Goal: Information Seeking & Learning: Learn about a topic

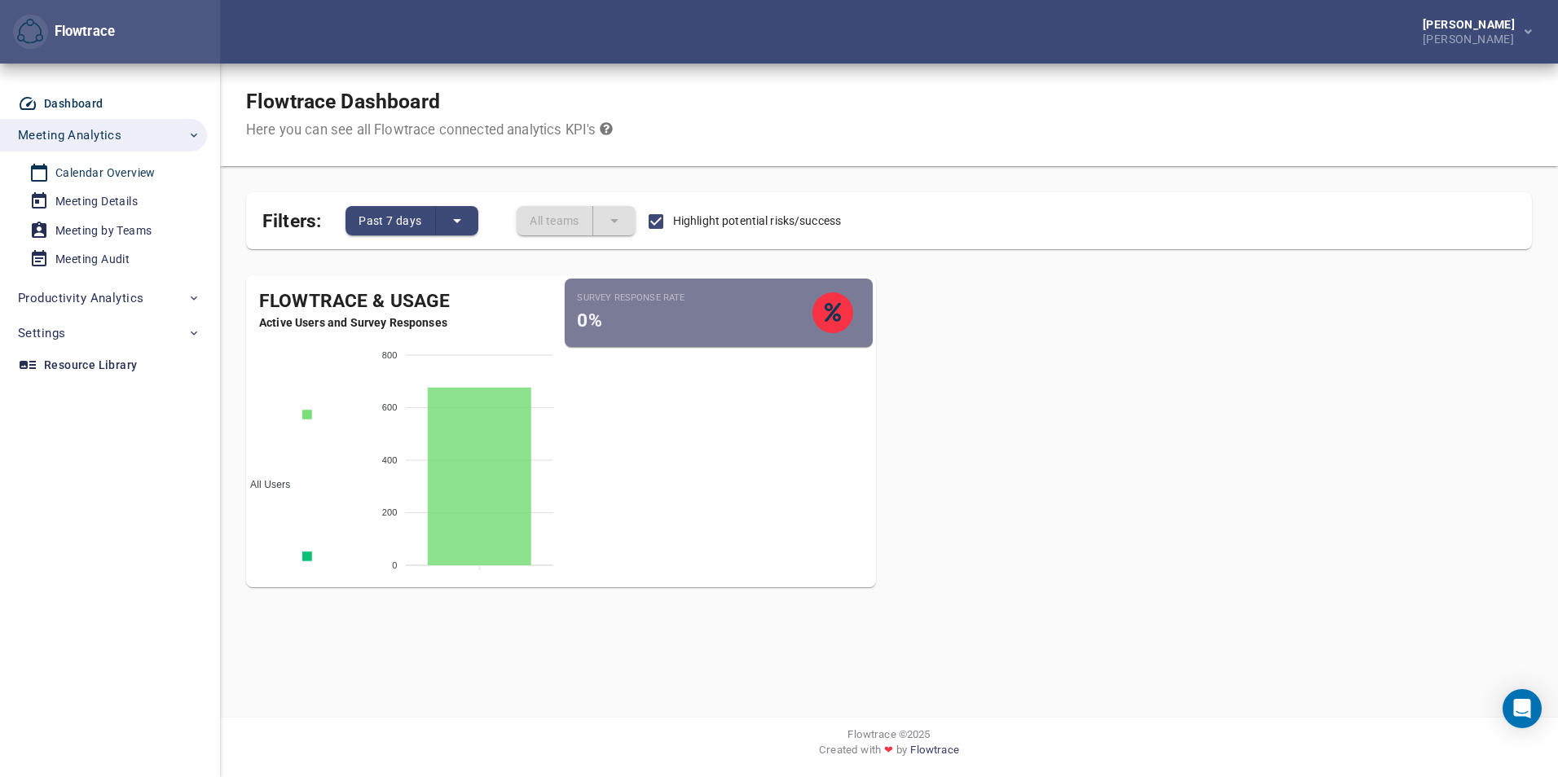
click at [105, 160] on link "Calendar Overview" at bounding box center [97, 173] width 194 height 27
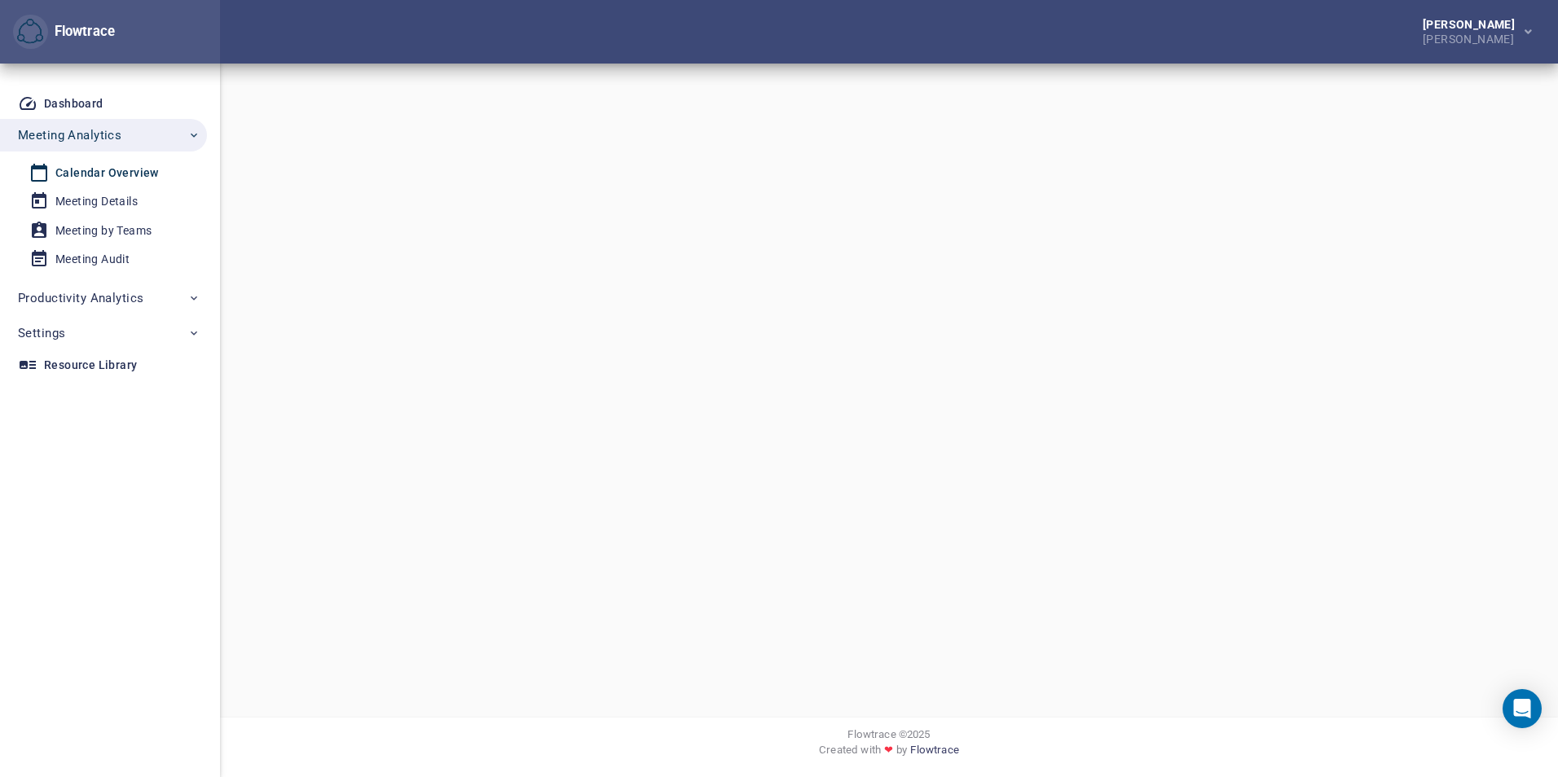
click at [105, 165] on div "Calendar Overview" at bounding box center [106, 173] width 103 height 20
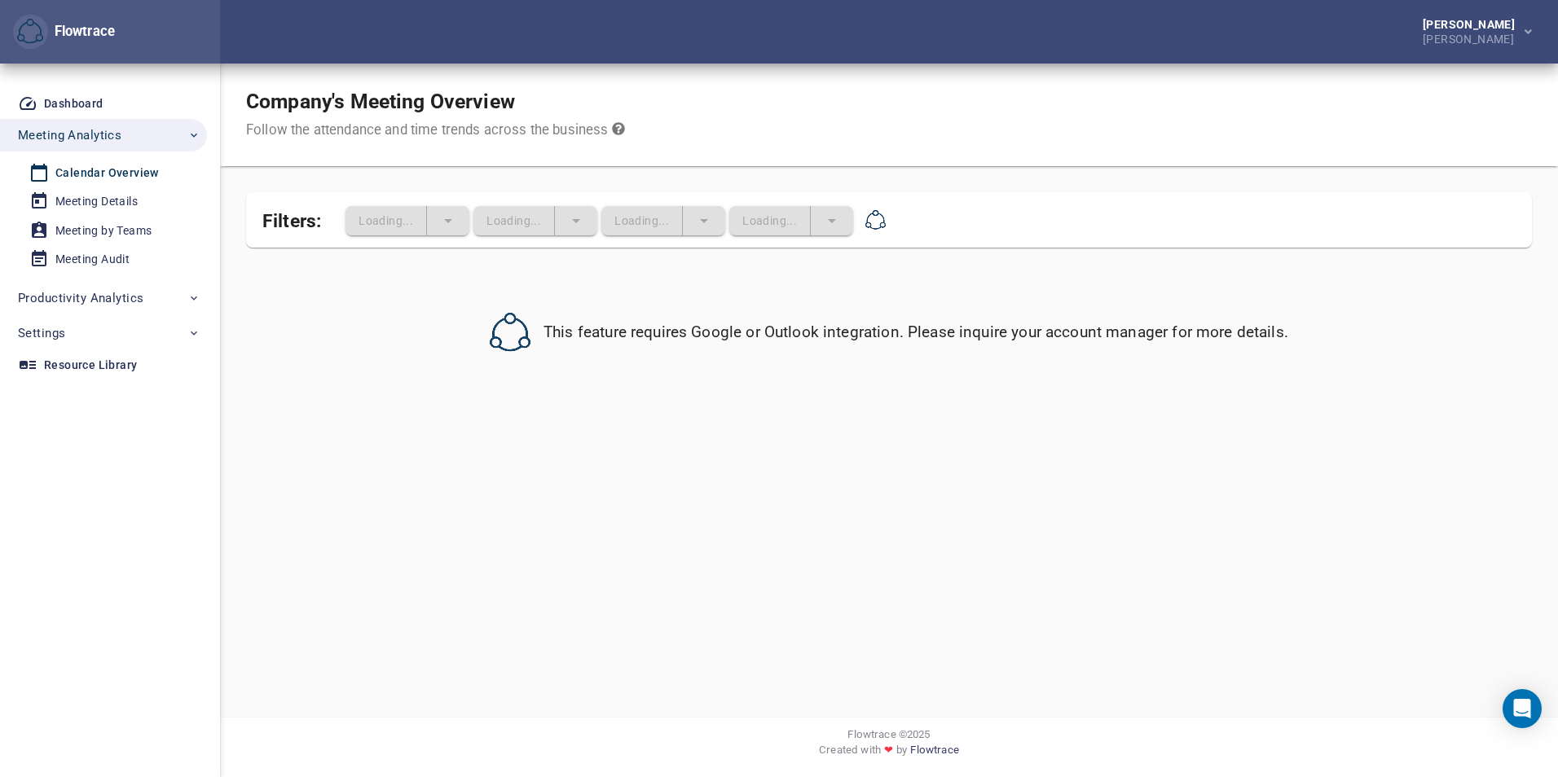
click at [156, 177] on span "Calendar Overview" at bounding box center [104, 173] width 151 height 20
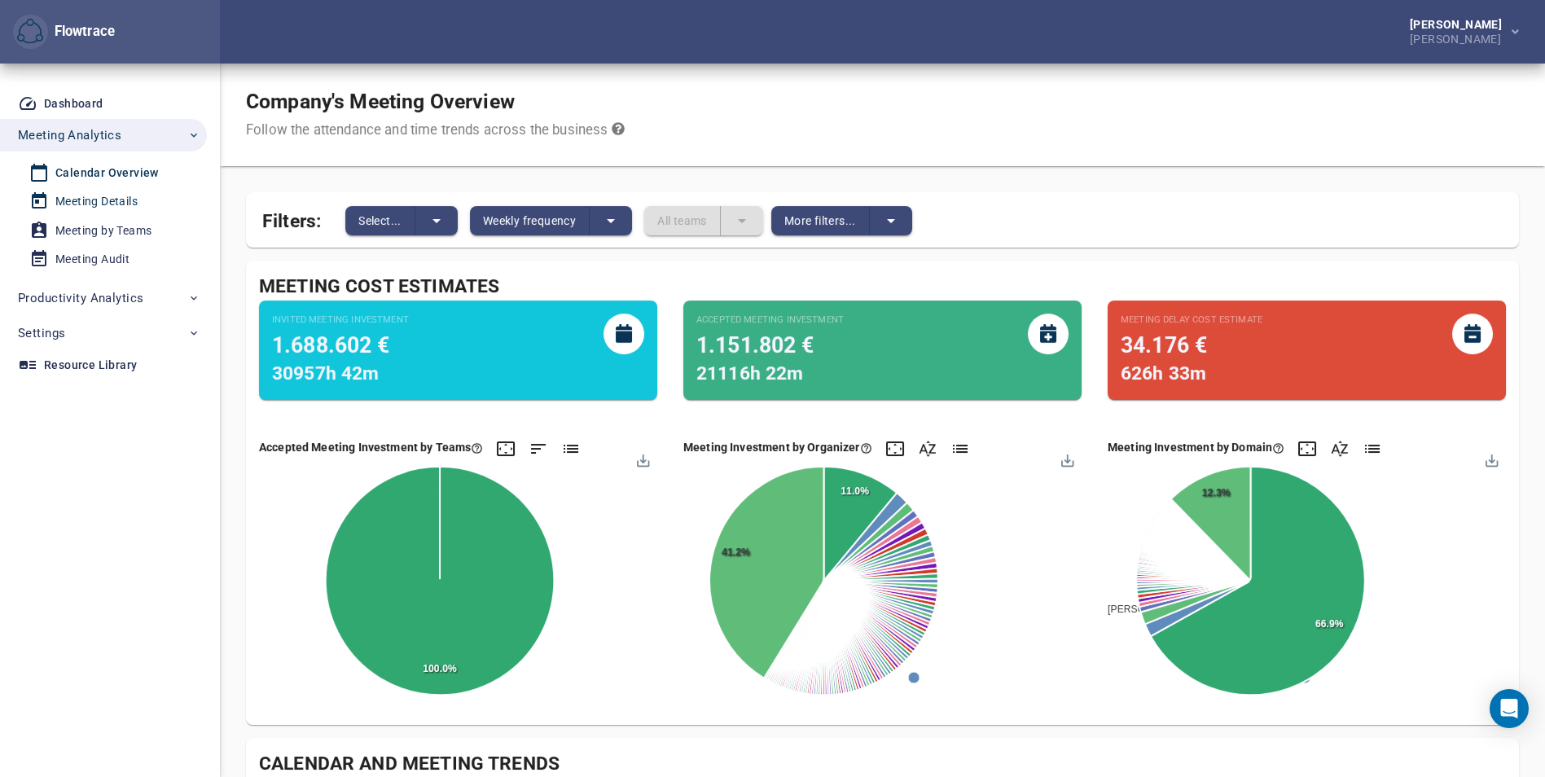
click at [125, 206] on div "Meeting Details" at bounding box center [96, 201] width 82 height 20
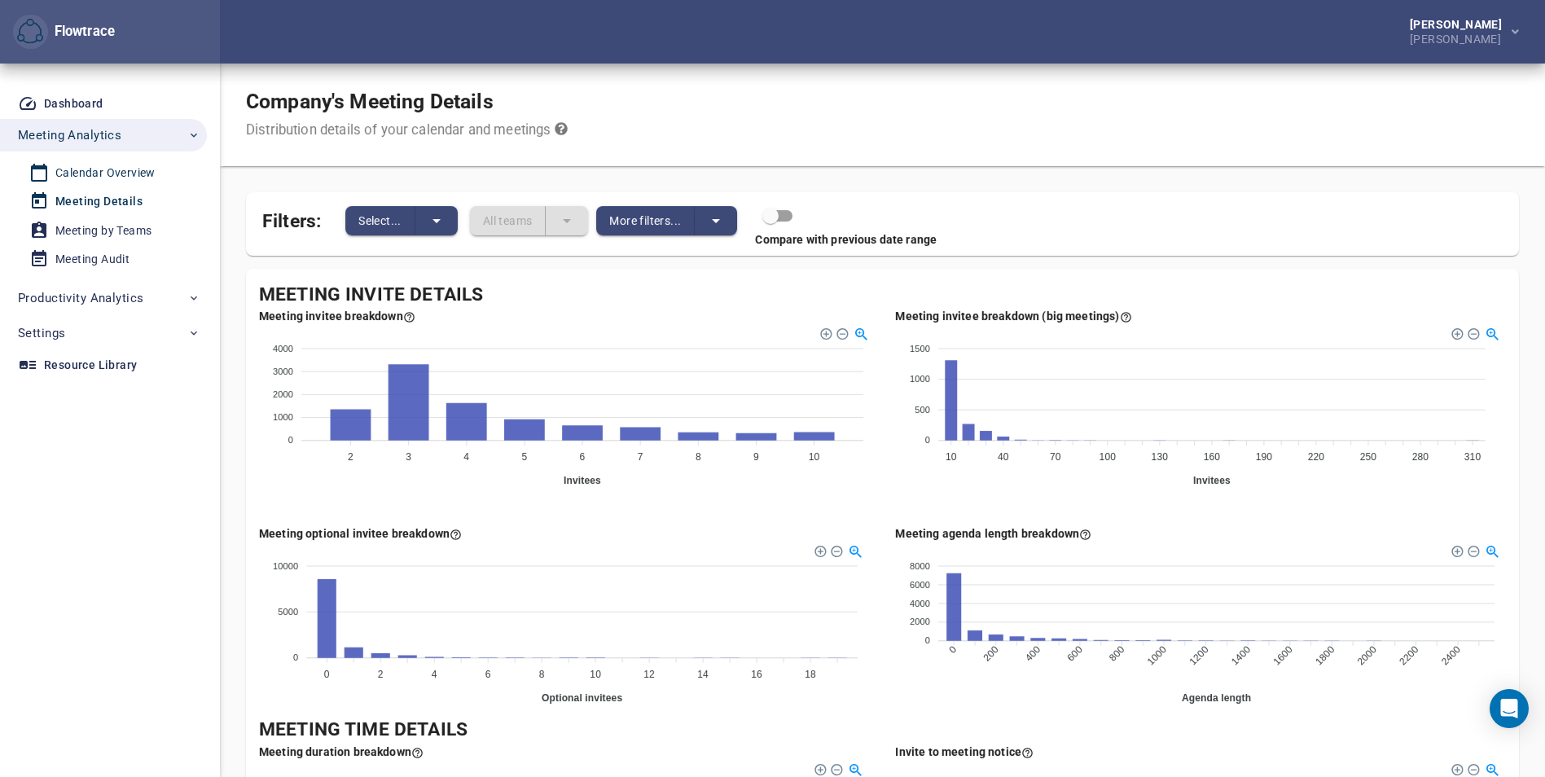
click at [103, 169] on div "Calendar Overview" at bounding box center [105, 173] width 100 height 20
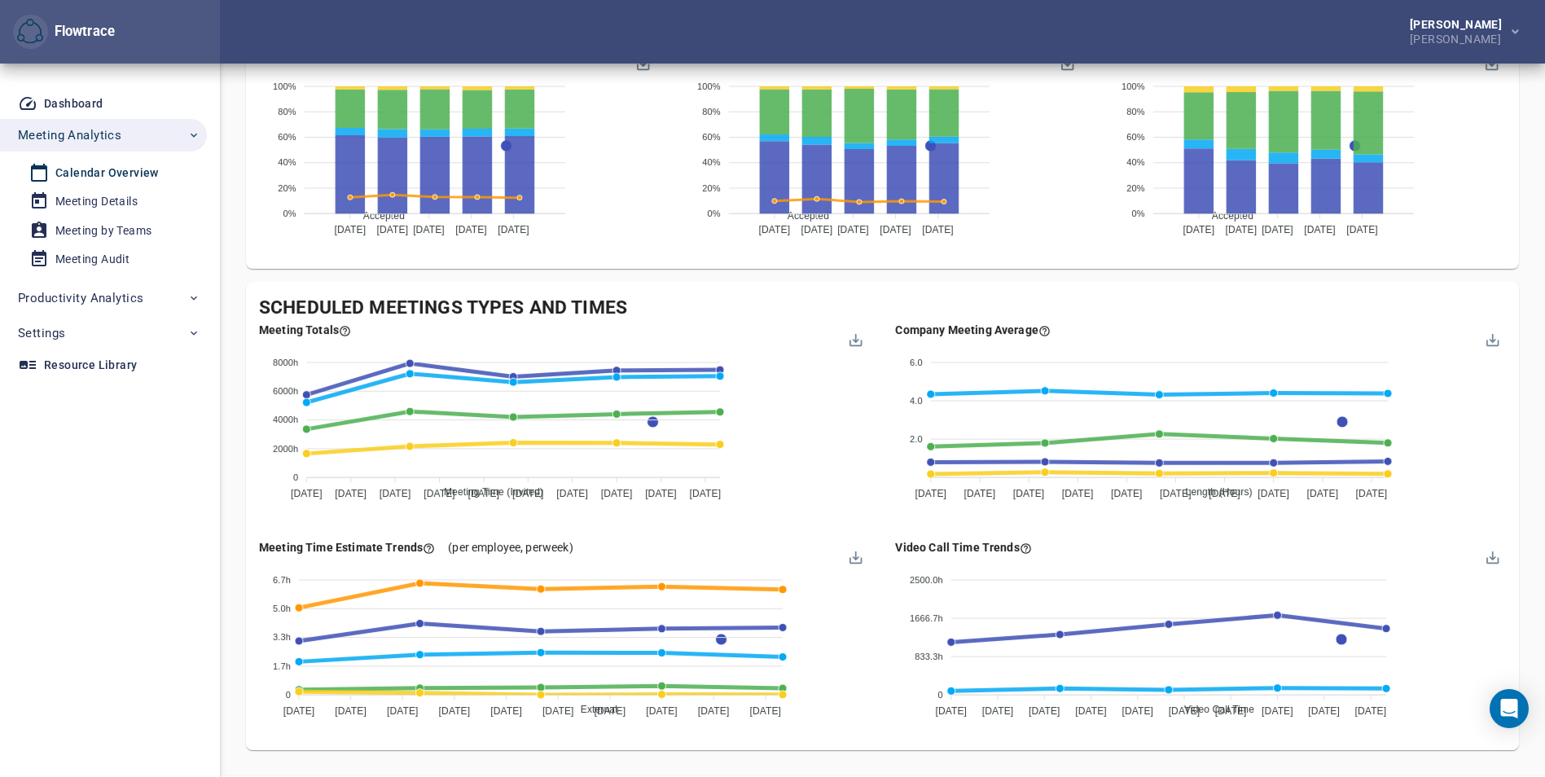
scroll to position [1412, 0]
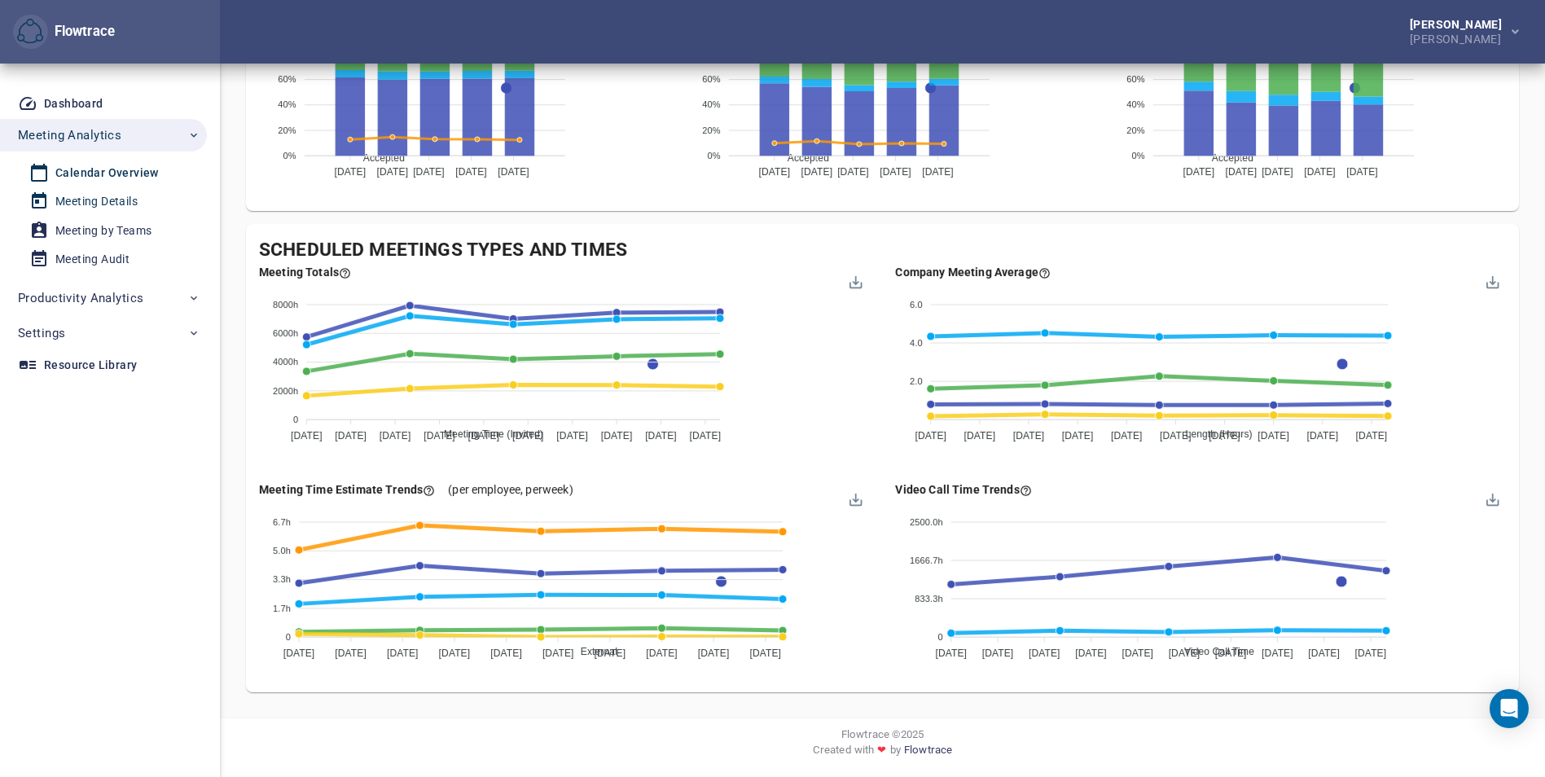
click at [85, 192] on div "Meeting Details" at bounding box center [96, 201] width 82 height 20
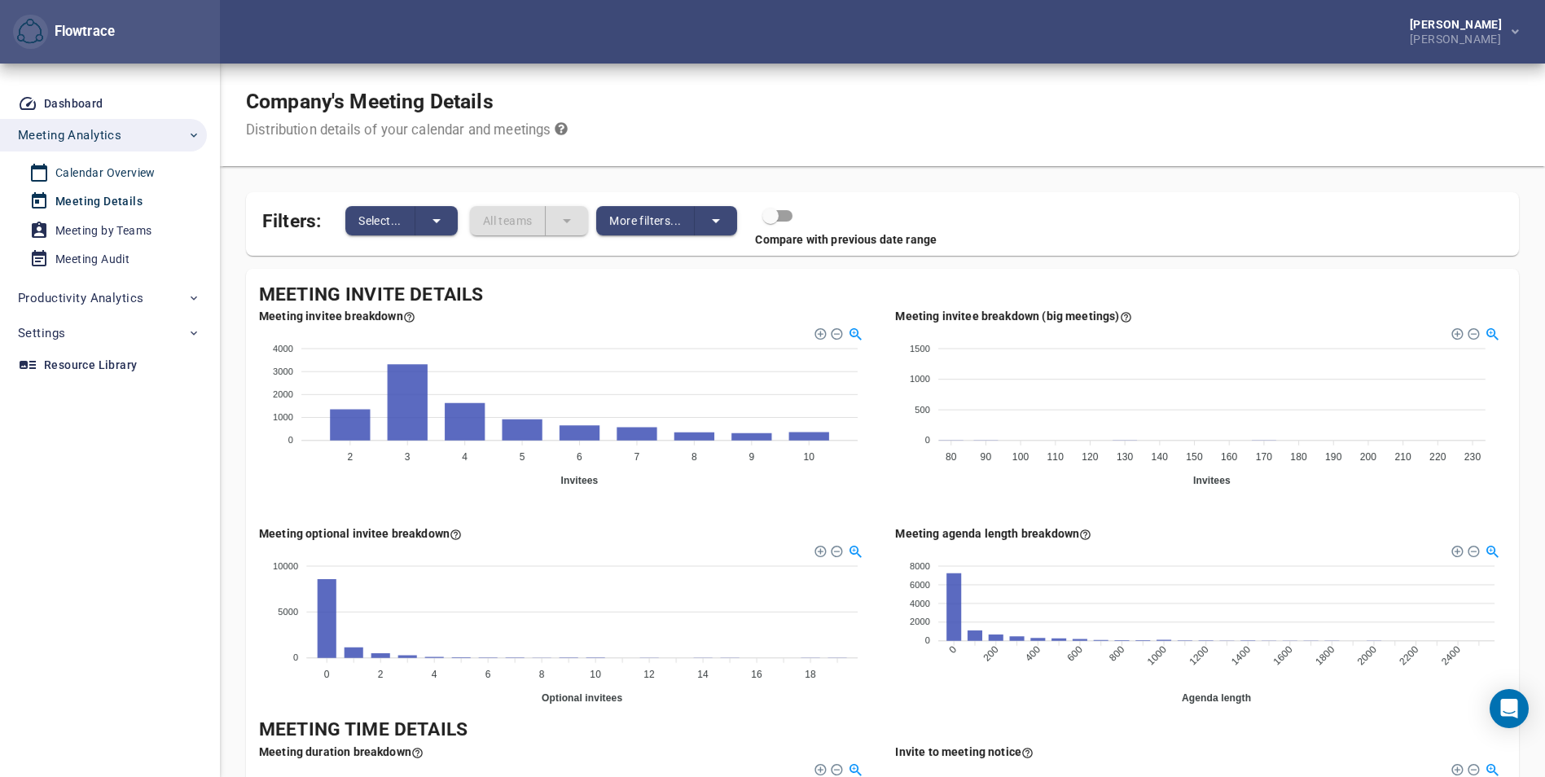
click at [80, 178] on div "Calendar Overview" at bounding box center [105, 173] width 100 height 20
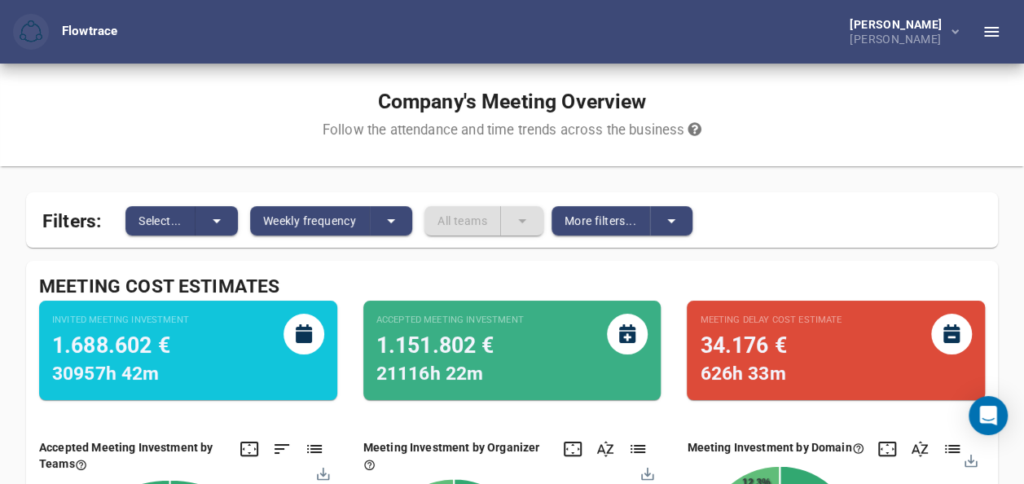
click at [984, 34] on icon "button" at bounding box center [992, 32] width 20 height 20
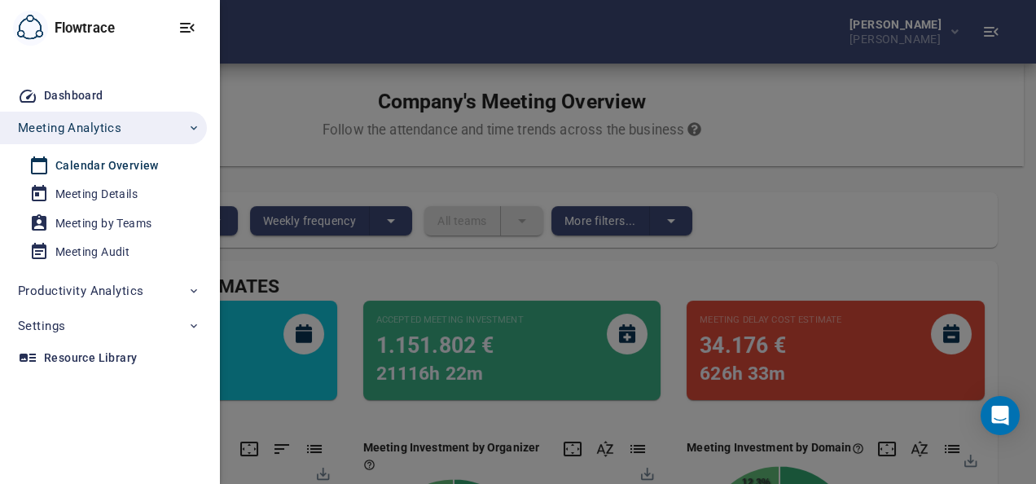
click at [995, 26] on div at bounding box center [518, 242] width 1036 height 484
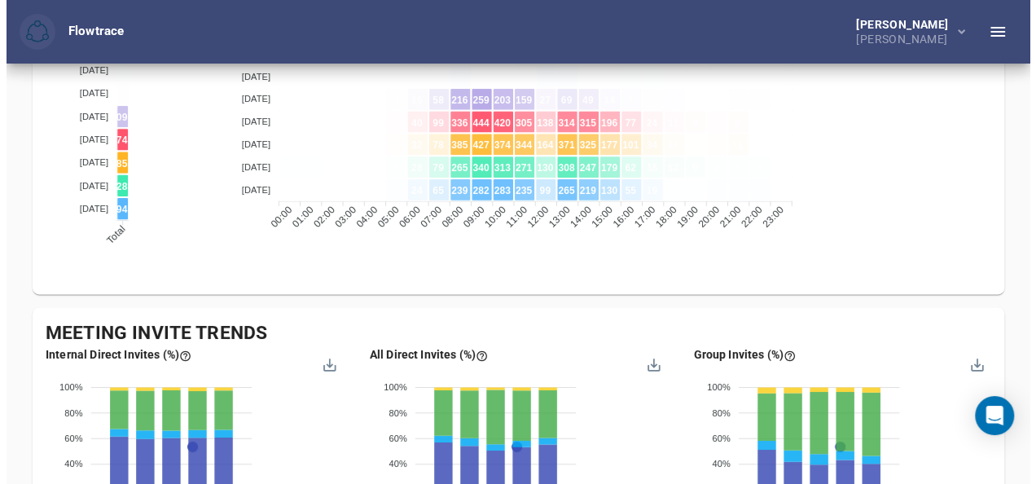
scroll to position [757, 0]
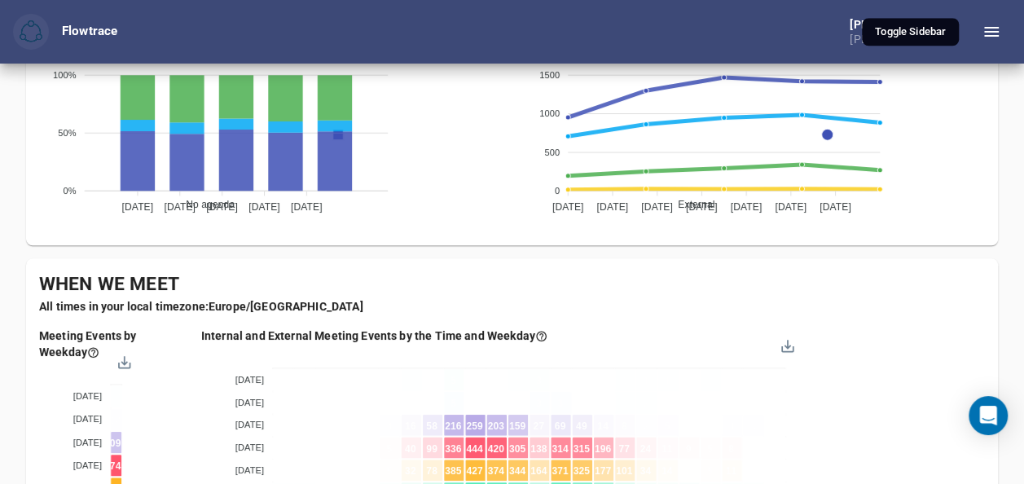
click at [991, 36] on icon "button" at bounding box center [991, 32] width 15 height 10
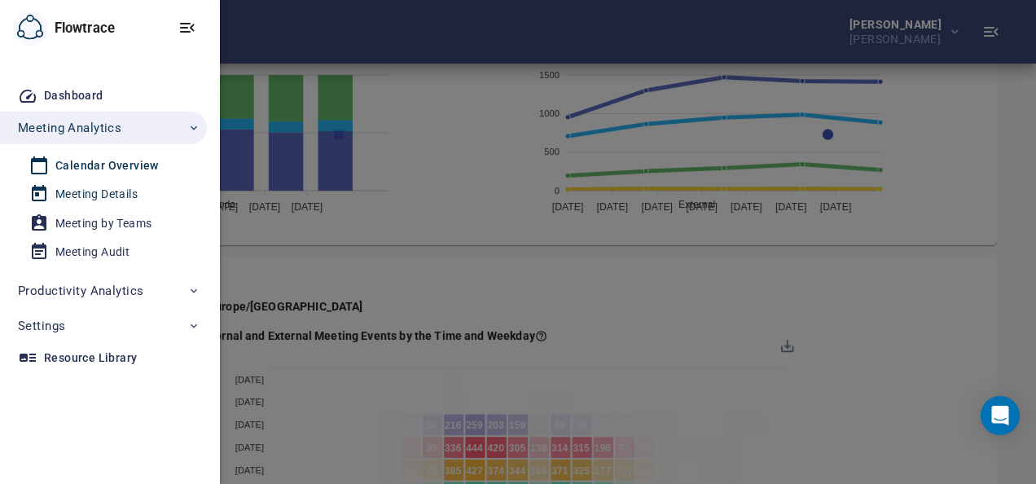
click at [108, 193] on div "Meeting Details" at bounding box center [96, 194] width 82 height 20
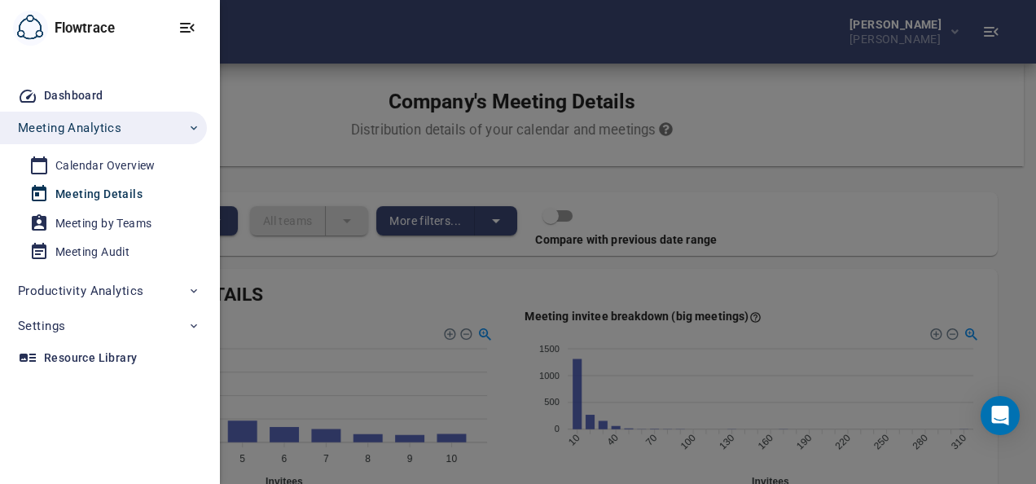
click at [287, 98] on div at bounding box center [518, 242] width 1036 height 484
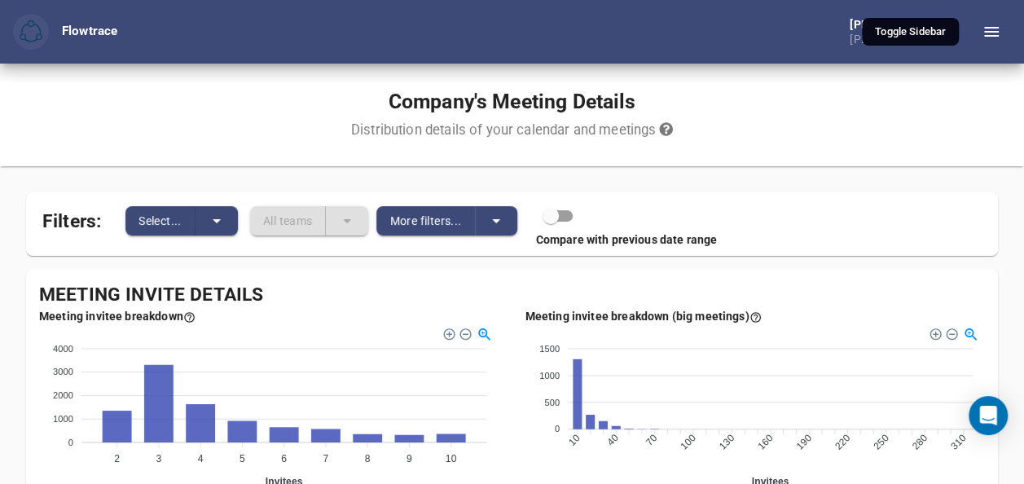
click at [987, 22] on icon "button" at bounding box center [992, 32] width 20 height 20
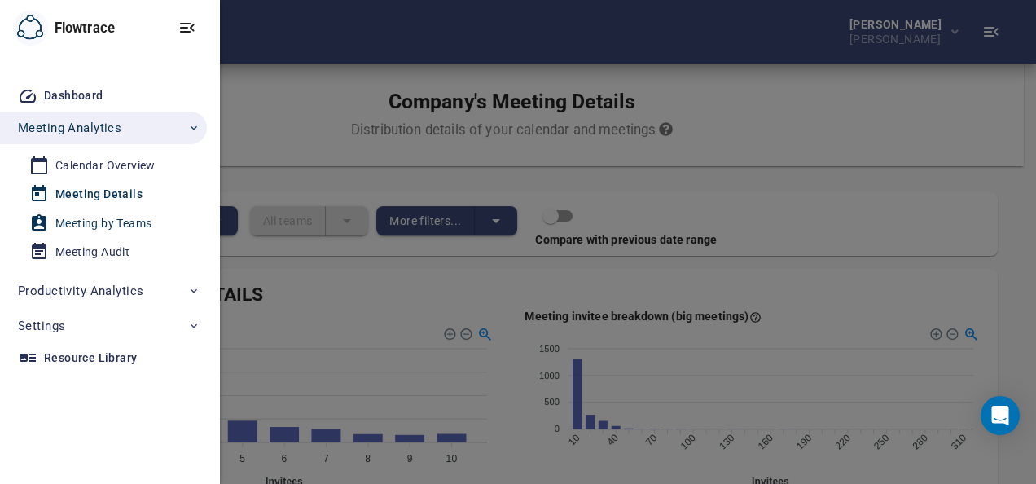
click at [116, 219] on div "Meeting by Teams" at bounding box center [103, 223] width 96 height 20
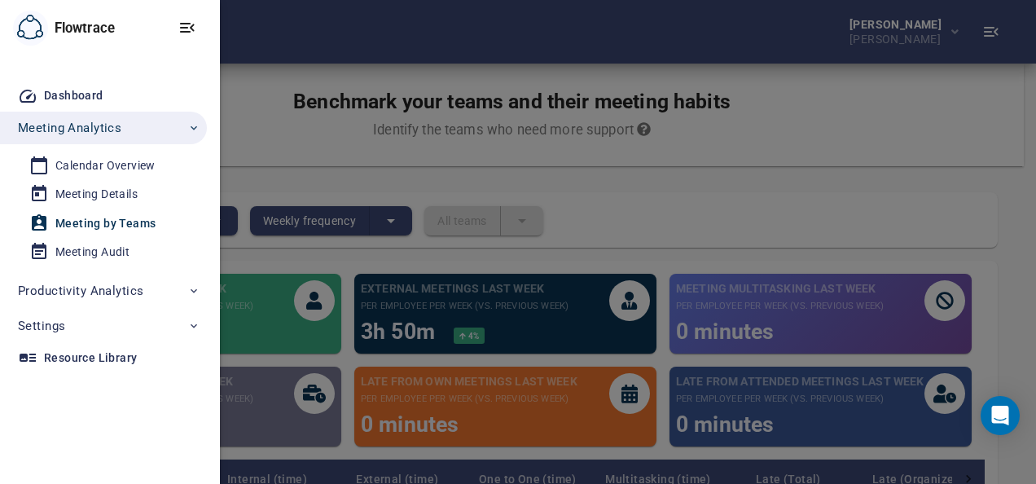
click at [668, 236] on div at bounding box center [518, 242] width 1036 height 484
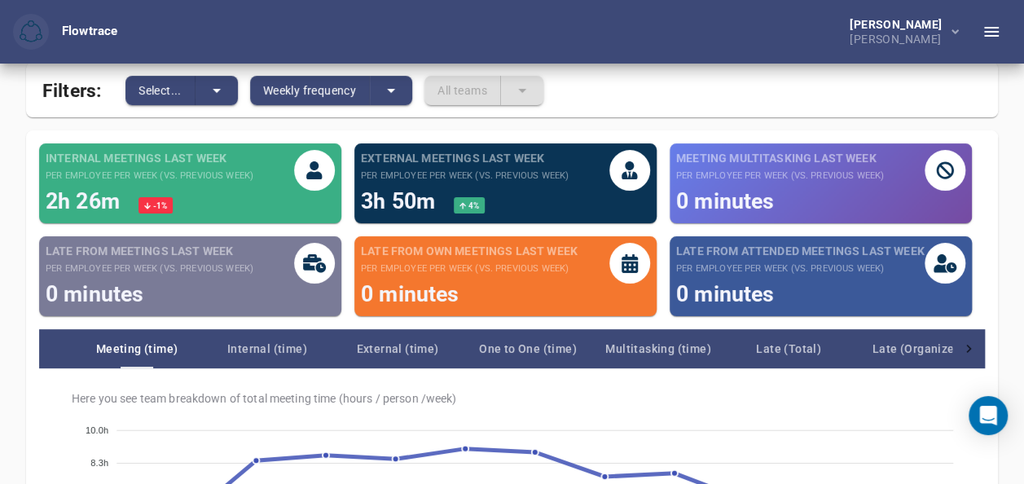
scroll to position [244, 0]
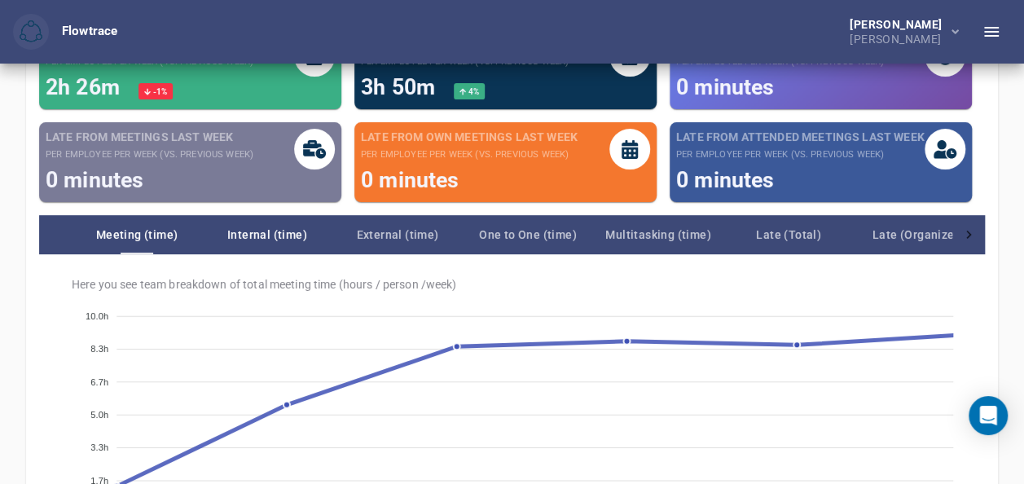
click at [300, 237] on span "Internal (time)" at bounding box center [267, 235] width 130 height 20
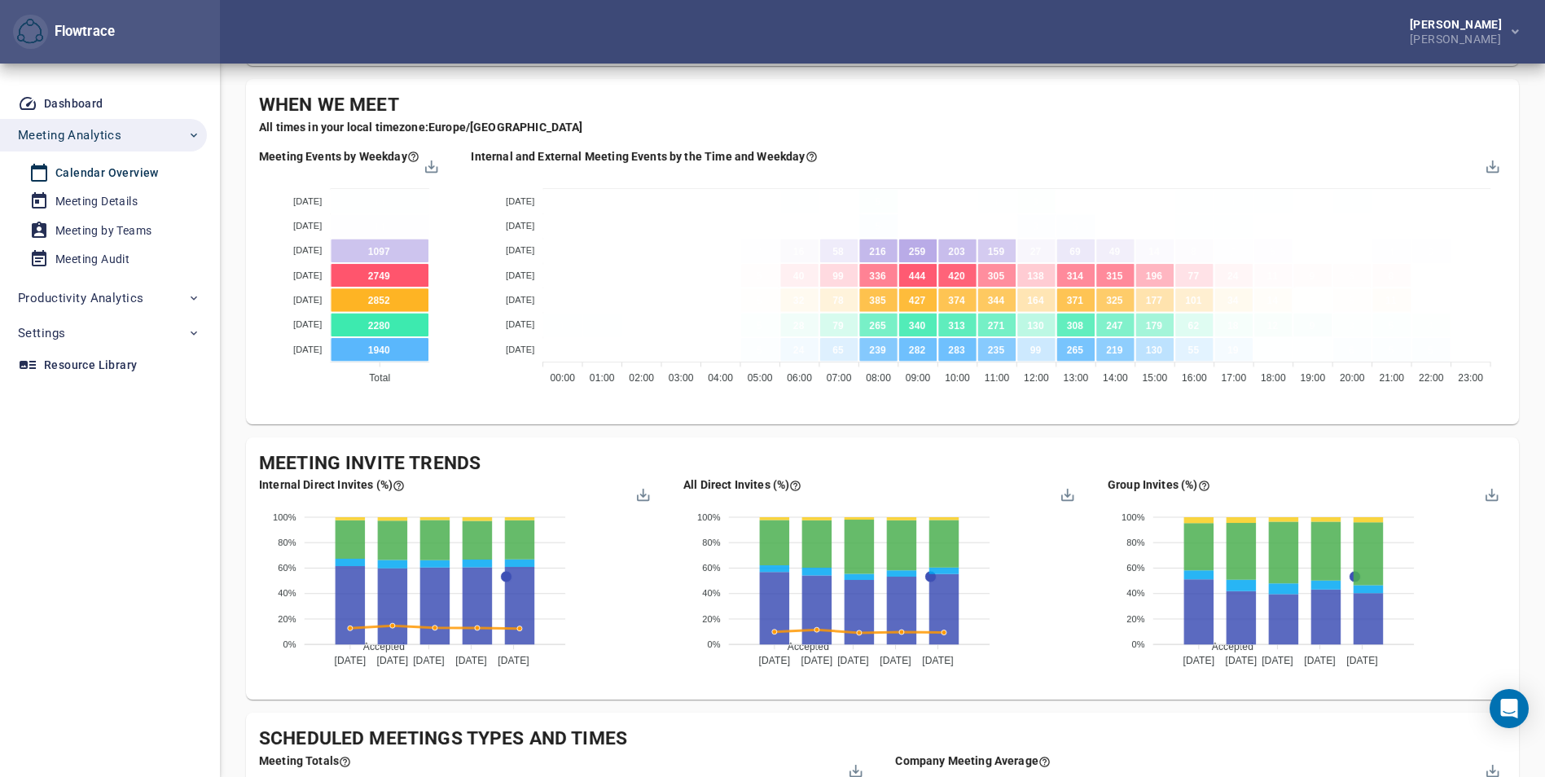
scroll to position [896, 0]
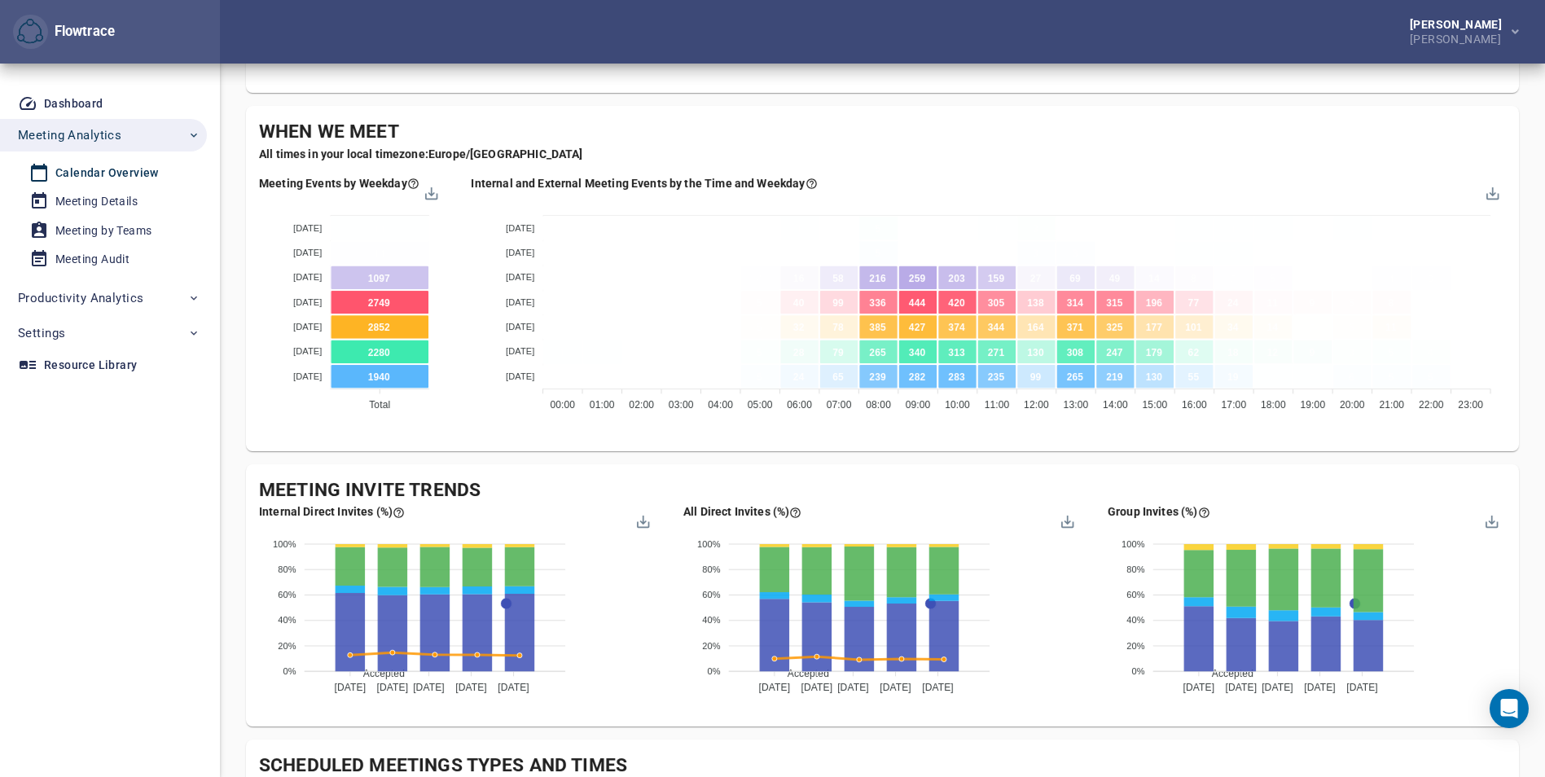
click at [140, 187] on li "Meeting Details" at bounding box center [103, 201] width 207 height 29
click at [138, 196] on div "Meeting Details" at bounding box center [96, 201] width 82 height 20
